Goal: Find specific page/section: Find specific page/section

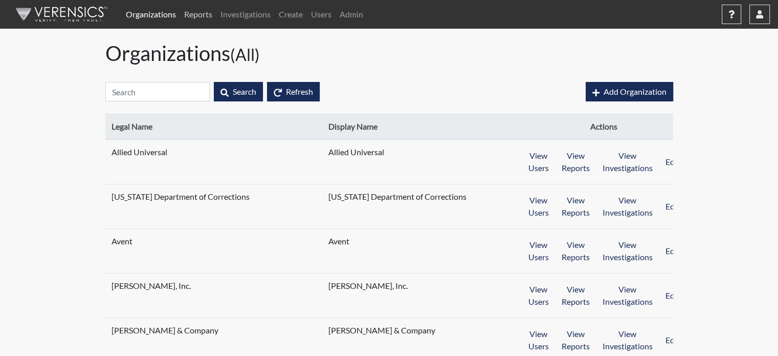
click at [209, 10] on link "Reports" at bounding box center [198, 14] width 36 height 20
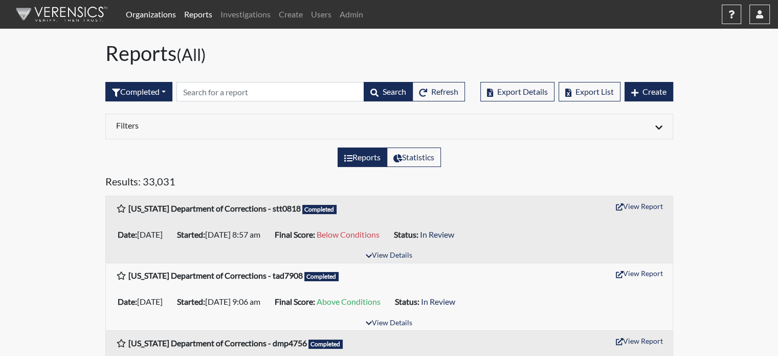
click at [158, 17] on link "Organizations" at bounding box center [151, 14] width 58 height 20
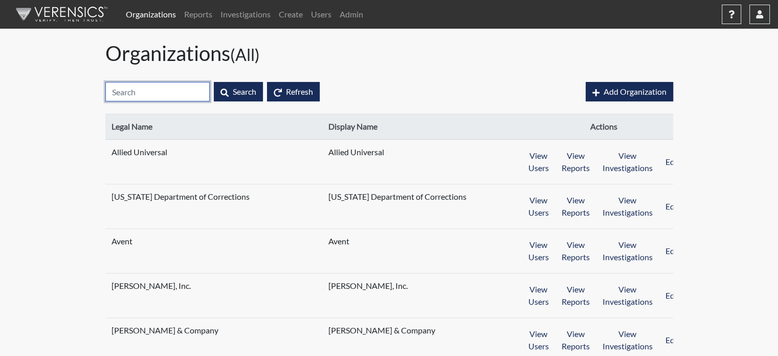
click at [172, 89] on input "text" at bounding box center [157, 91] width 104 height 19
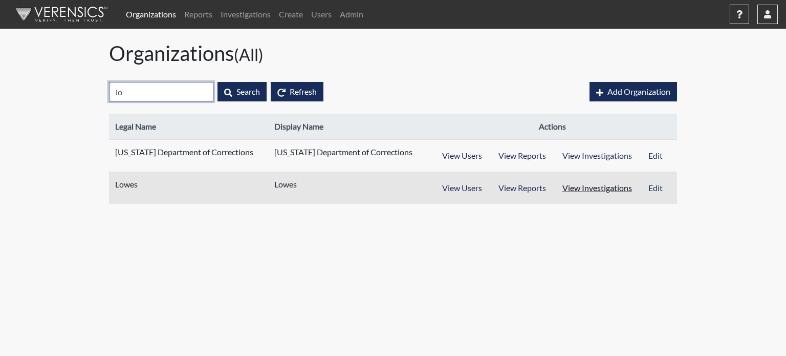
type input "lo"
click at [592, 191] on button "View Investigations" at bounding box center [597, 187] width 86 height 19
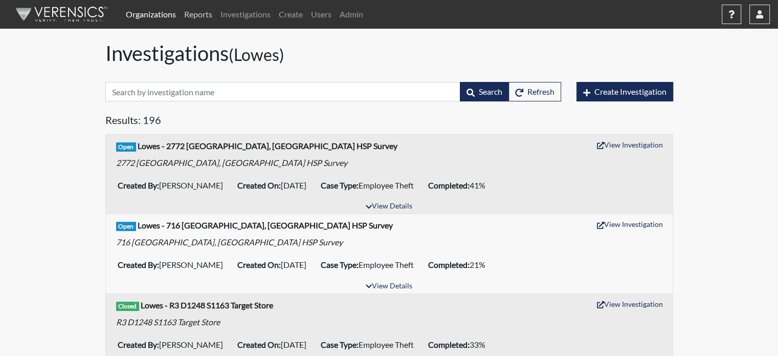
click at [201, 15] on link "Reports" at bounding box center [198, 14] width 36 height 20
